Goal: Information Seeking & Learning: Learn about a topic

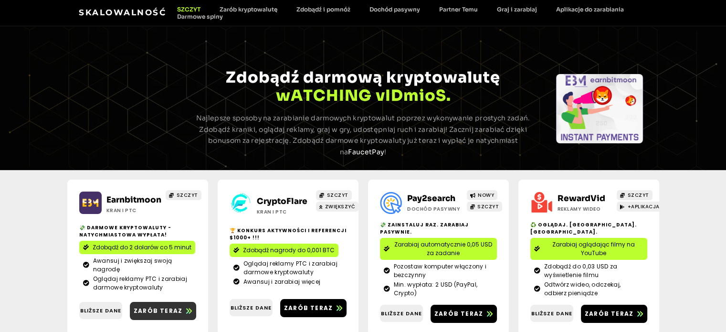
click at [161, 309] on font "Zarób teraz" at bounding box center [158, 311] width 49 height 8
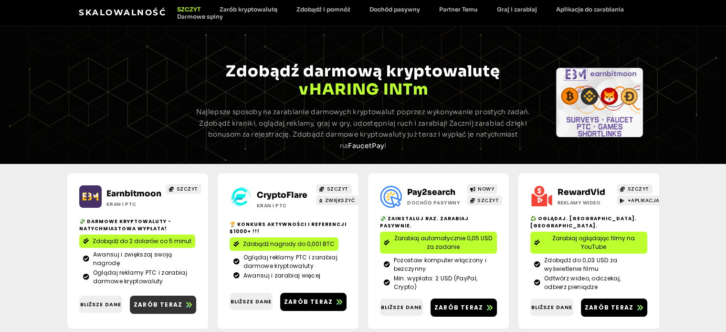
scroll to position [48, 0]
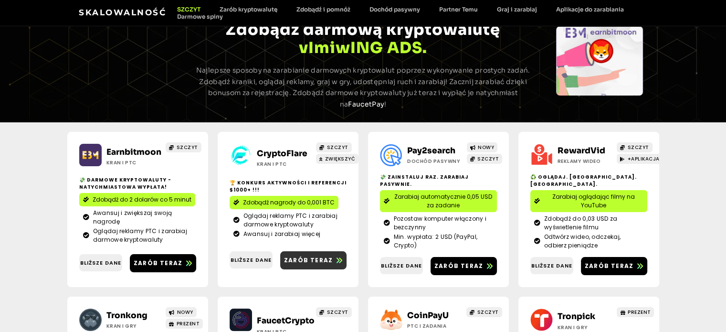
click at [292, 256] on font "Zarób teraz" at bounding box center [308, 260] width 49 height 8
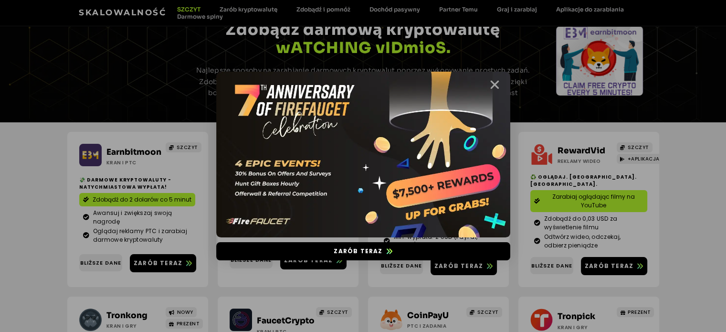
click at [494, 84] on icon "Zamknąć" at bounding box center [495, 85] width 12 height 12
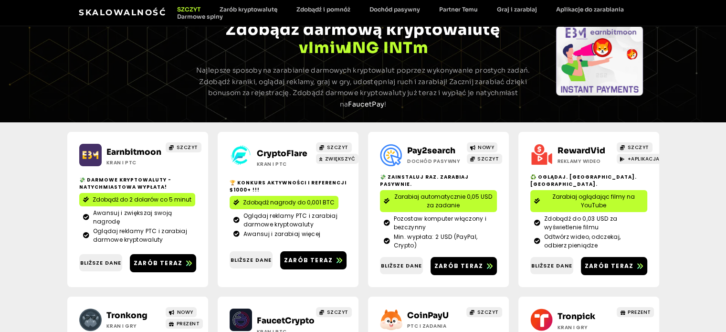
click at [624, 200] on span "Zarabiaj oglądając filmy na YouTube" at bounding box center [594, 200] width 100 height 17
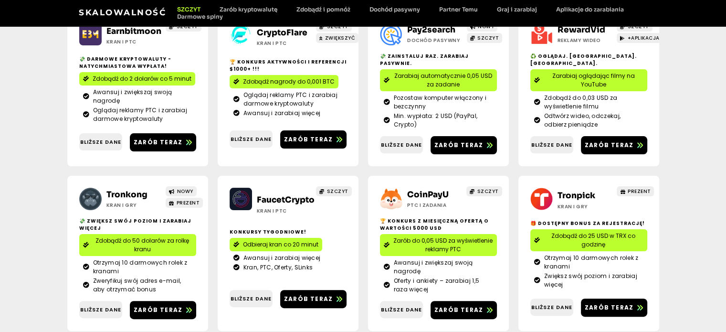
scroll to position [191, 0]
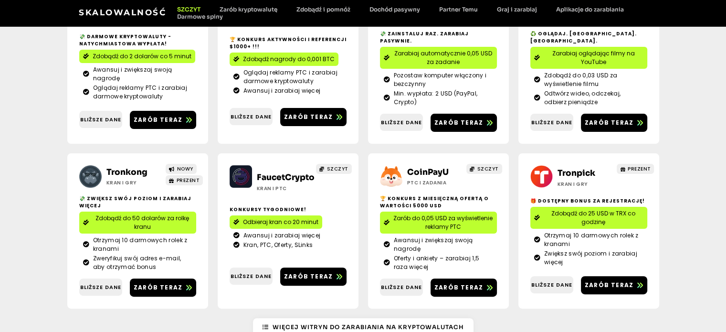
click at [139, 227] on font "Zdobądź do 50 dolarów za rolkę kranu" at bounding box center [142, 222] width 94 height 17
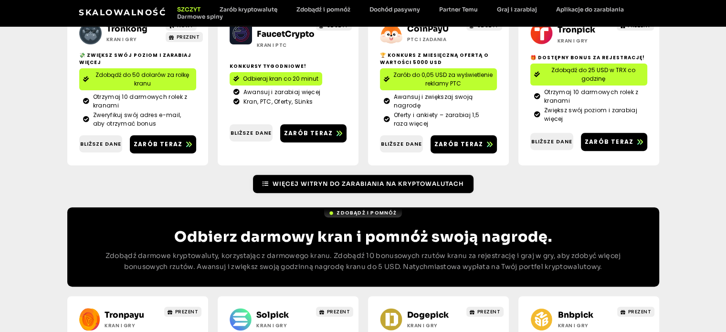
click at [314, 183] on font "Więcej witryn do zarabiania na kryptowalutach" at bounding box center [368, 183] width 191 height 7
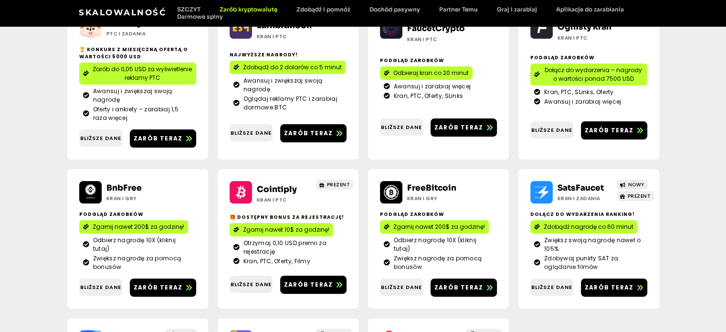
scroll to position [191, 0]
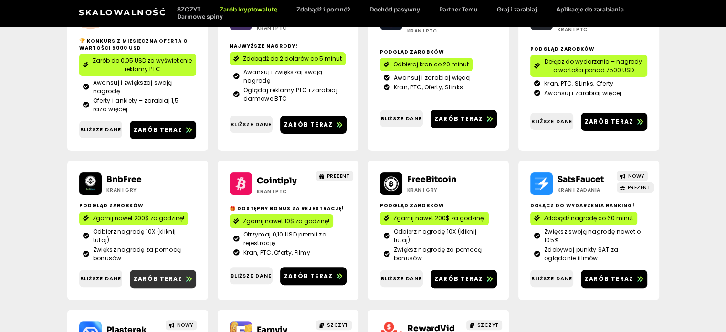
click at [147, 280] on font "Zarób teraz" at bounding box center [158, 279] width 49 height 8
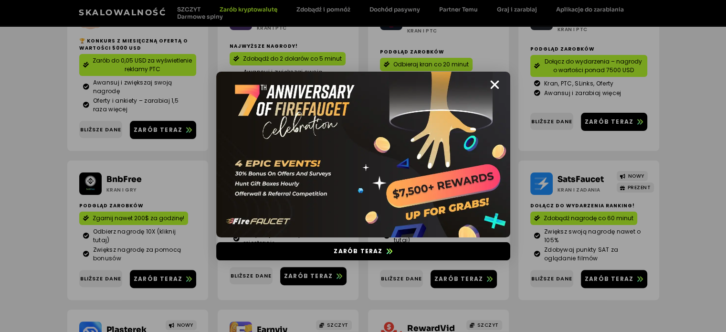
click at [496, 80] on icon "Zamknąć" at bounding box center [495, 85] width 12 height 12
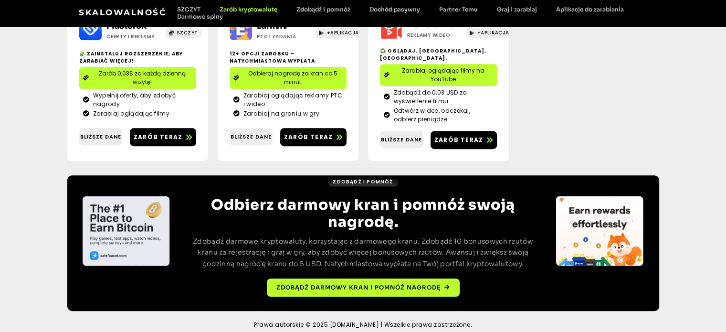
scroll to position [351, 0]
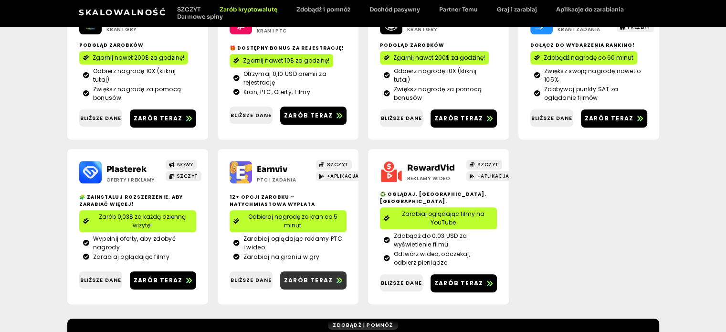
click at [307, 276] on font "Zarób teraz" at bounding box center [308, 280] width 49 height 8
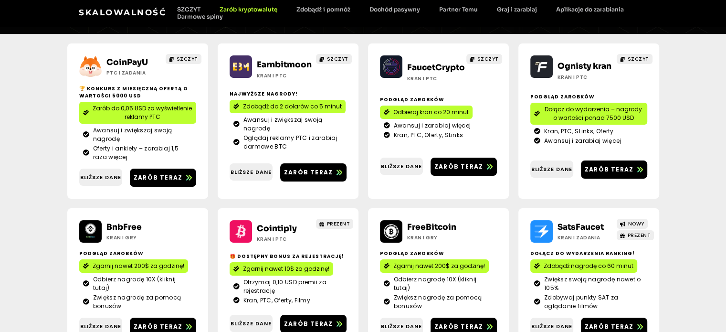
scroll to position [0, 0]
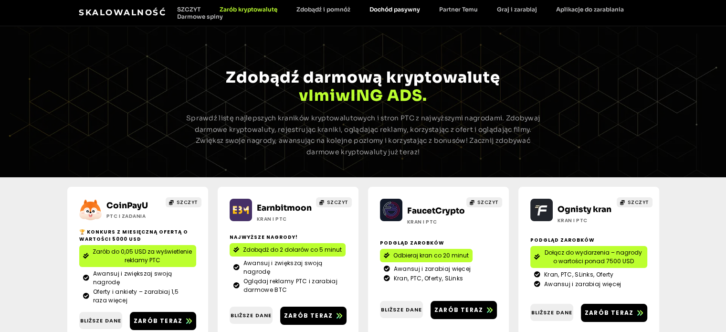
click at [408, 9] on font "Dochód pasywny" at bounding box center [395, 9] width 51 height 7
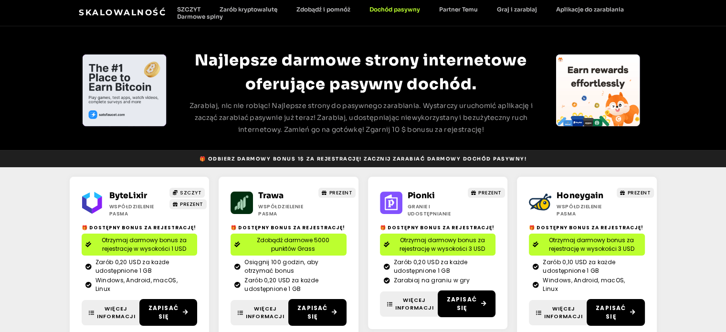
scroll to position [95, 0]
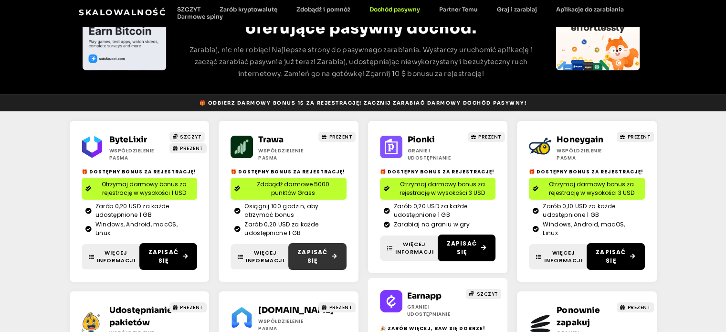
click at [327, 257] on span "Zapisać się" at bounding box center [312, 256] width 31 height 17
